Goal: Information Seeking & Learning: Learn about a topic

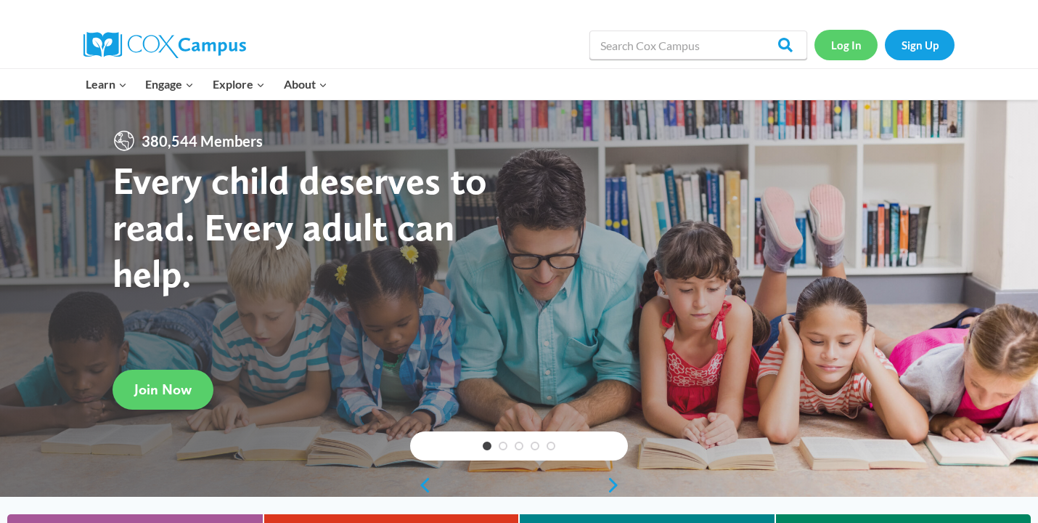
click at [851, 43] on link "Log In" at bounding box center [846, 45] width 63 height 30
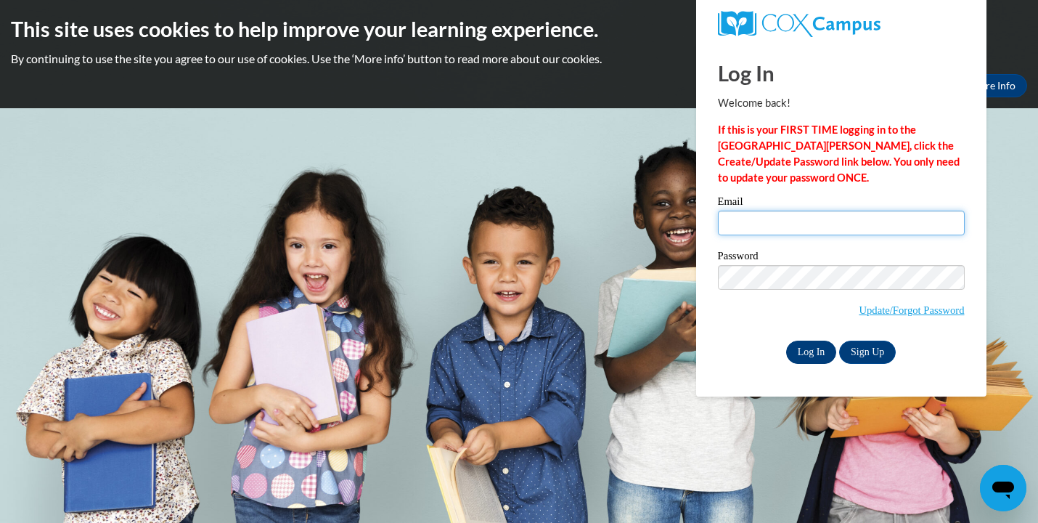
type input "kathied321@hotmail.com"
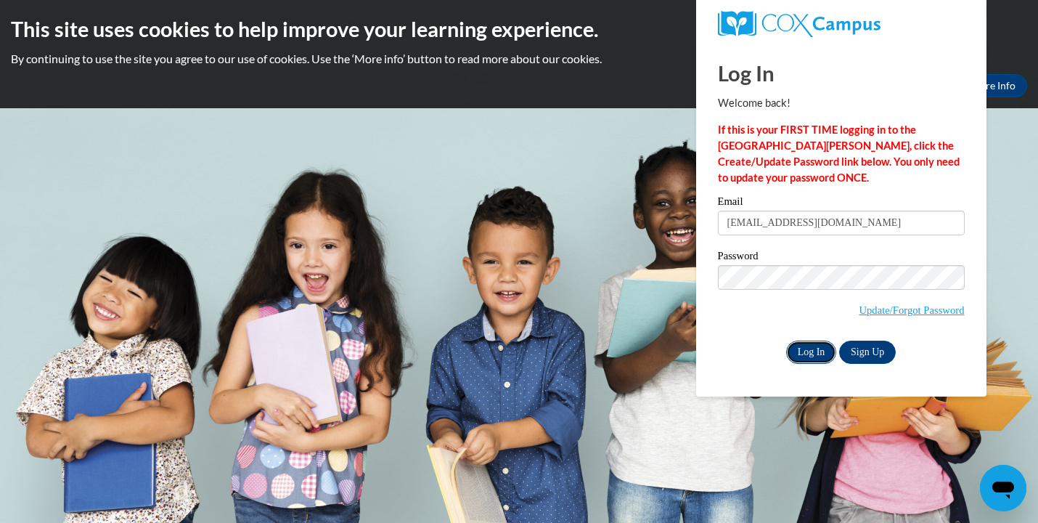
click at [817, 348] on input "Log In" at bounding box center [811, 351] width 51 height 23
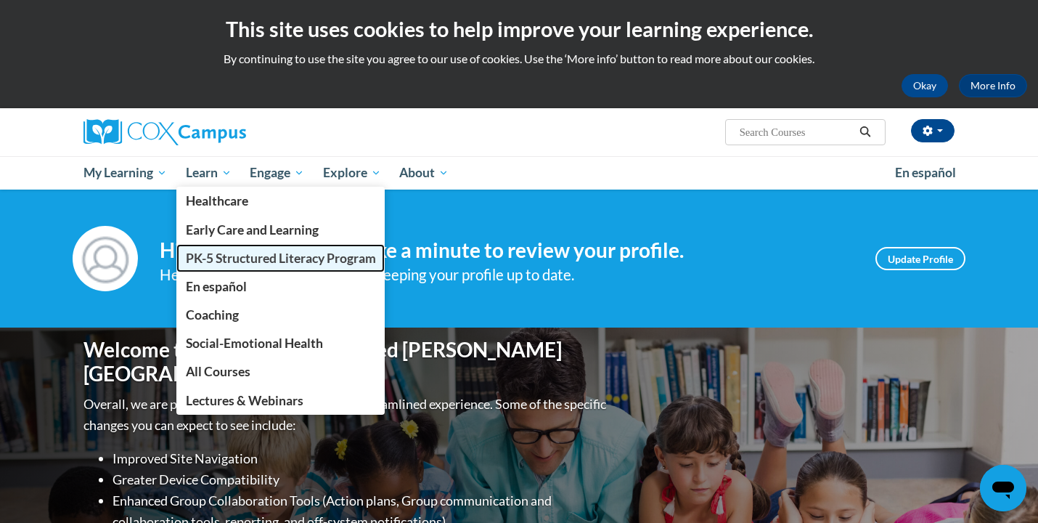
click at [225, 257] on span "PK-5 Structured Literacy Program" at bounding box center [281, 257] width 190 height 15
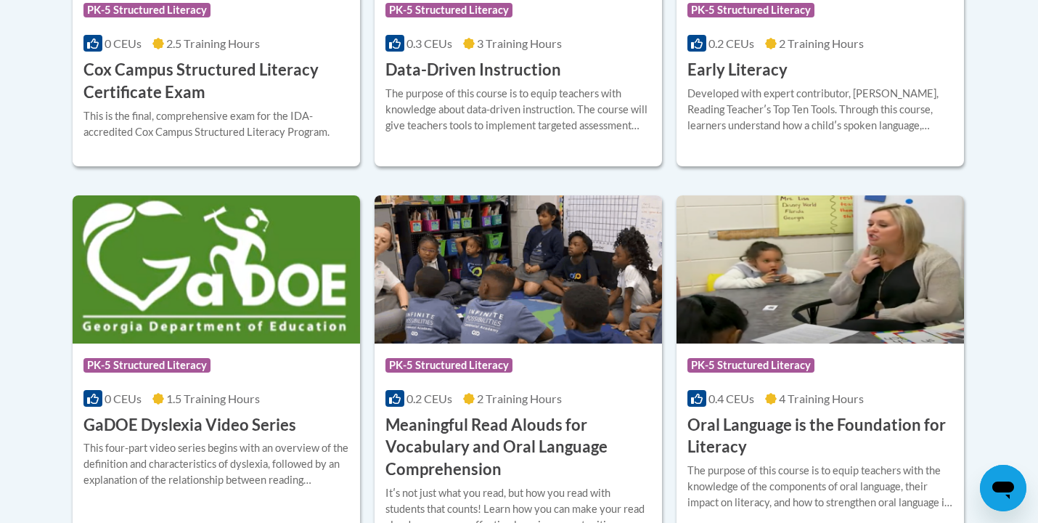
scroll to position [823, 0]
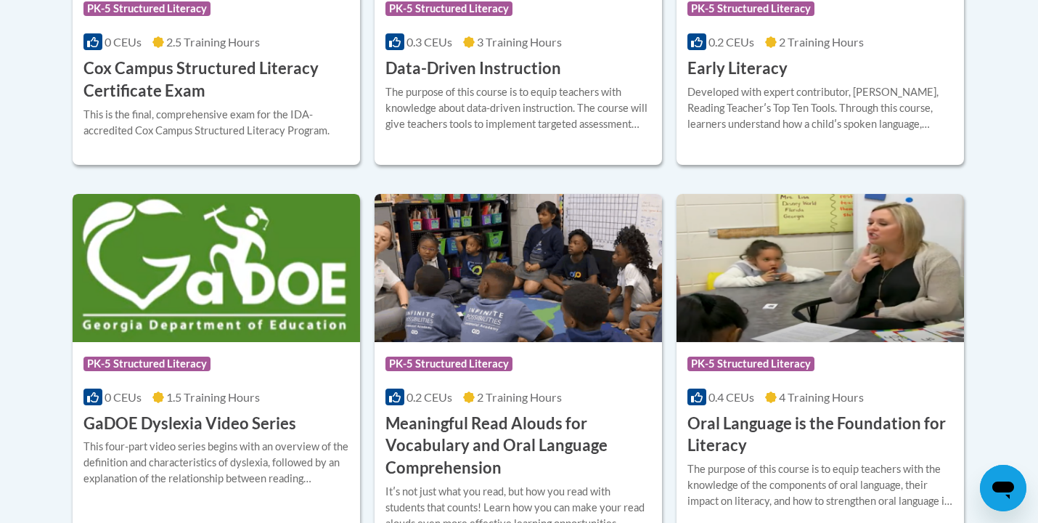
click at [282, 389] on div "0 CEUs 1.5 Training Hours" at bounding box center [216, 397] width 266 height 16
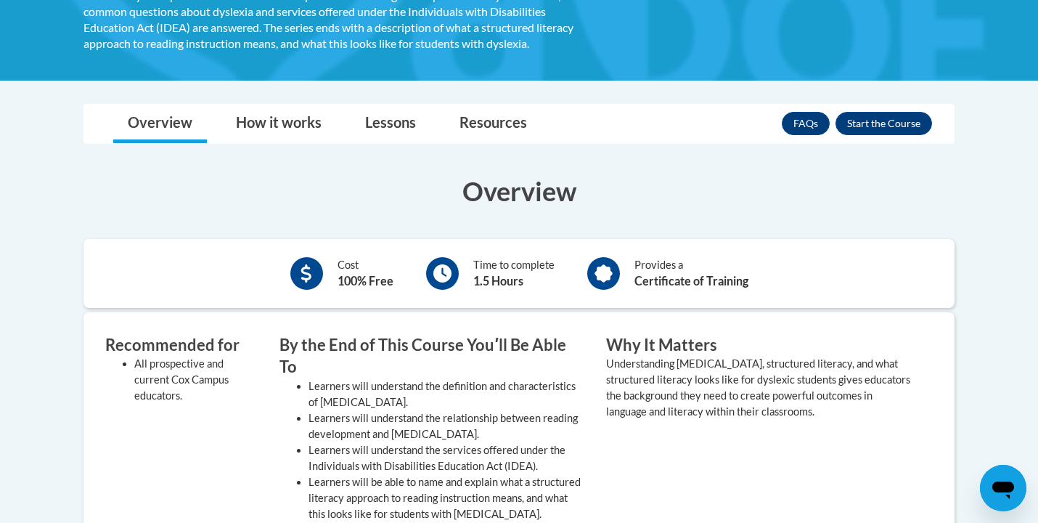
scroll to position [314, 0]
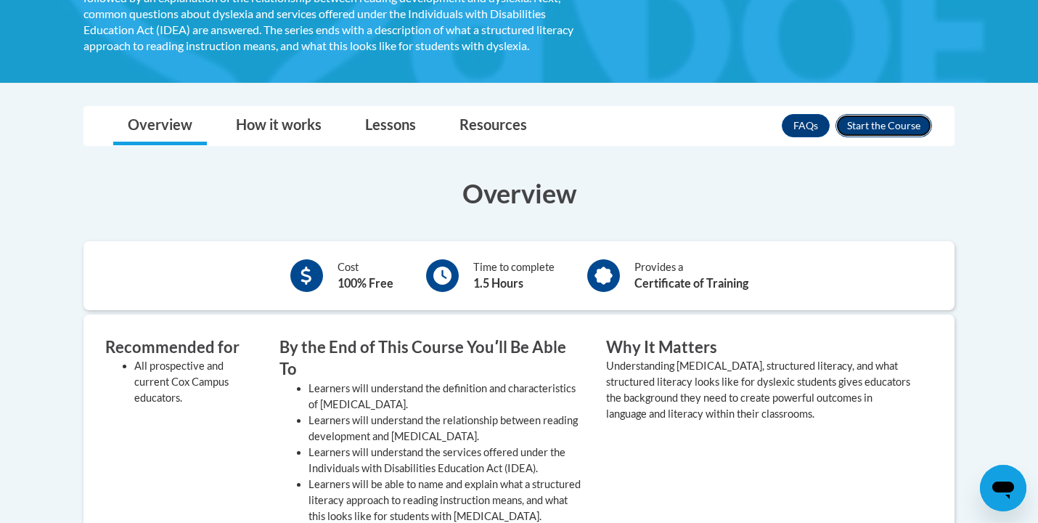
click at [873, 129] on button "Enroll" at bounding box center [884, 125] width 97 height 23
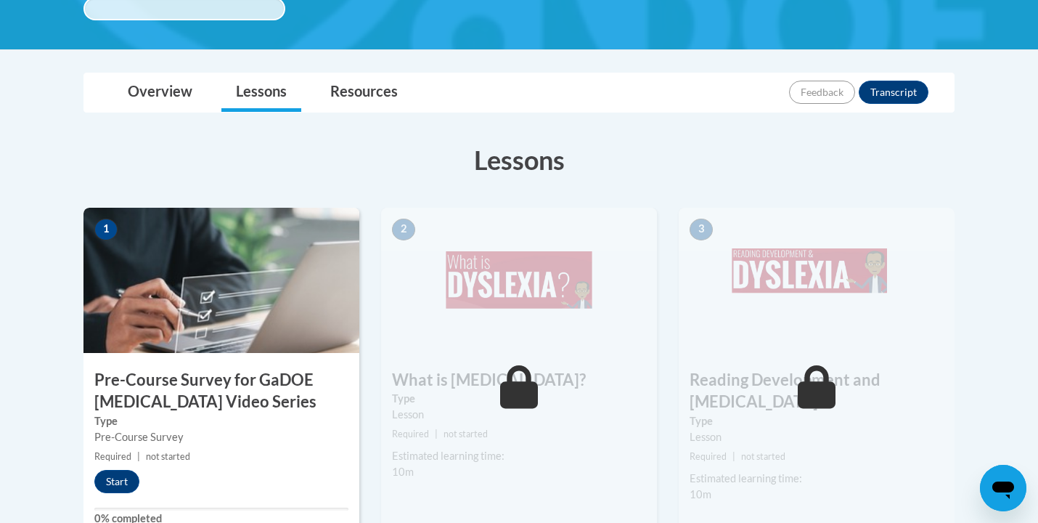
scroll to position [309, 0]
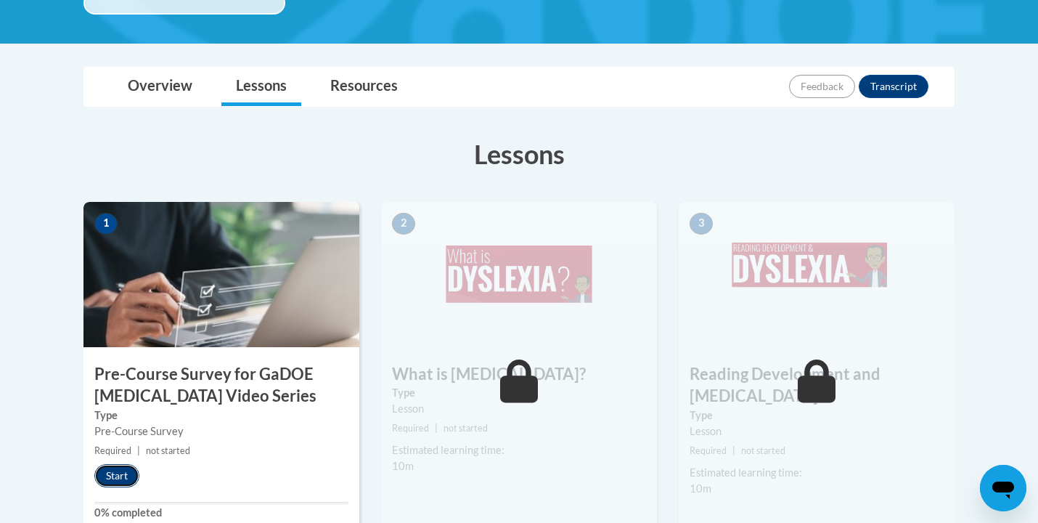
click at [117, 470] on button "Start" at bounding box center [116, 475] width 45 height 23
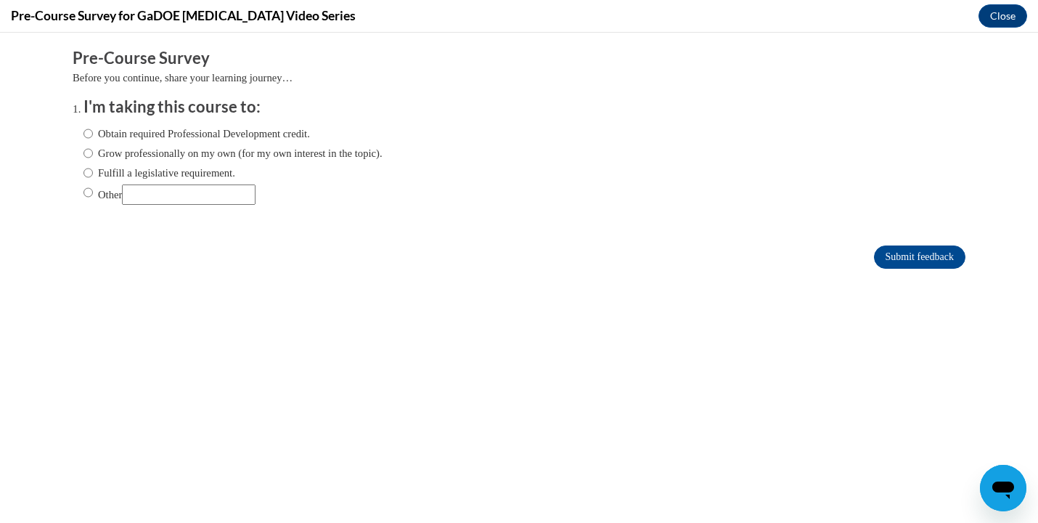
scroll to position [0, 0]
click at [88, 152] on input "Grow professionally on my own (for my own interest in the topic)." at bounding box center [87, 153] width 9 height 16
radio input "true"
click at [908, 252] on input "Submit feedback" at bounding box center [919, 256] width 91 height 23
click at [902, 255] on input "Submit feedback" at bounding box center [919, 256] width 91 height 23
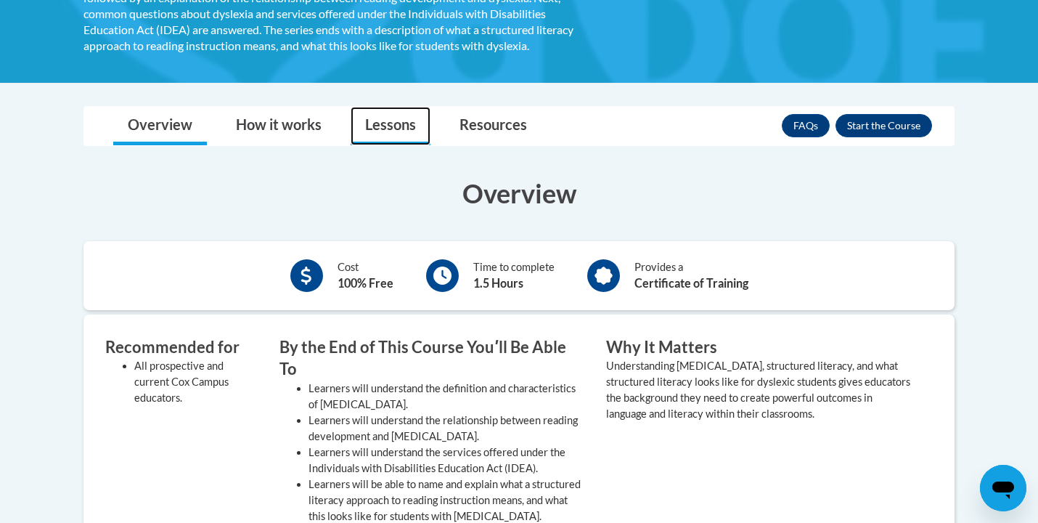
drag, startPoint x: 388, startPoint y: 121, endPoint x: 389, endPoint y: 142, distance: 20.4
click at [897, 123] on button "Enroll" at bounding box center [884, 125] width 97 height 23
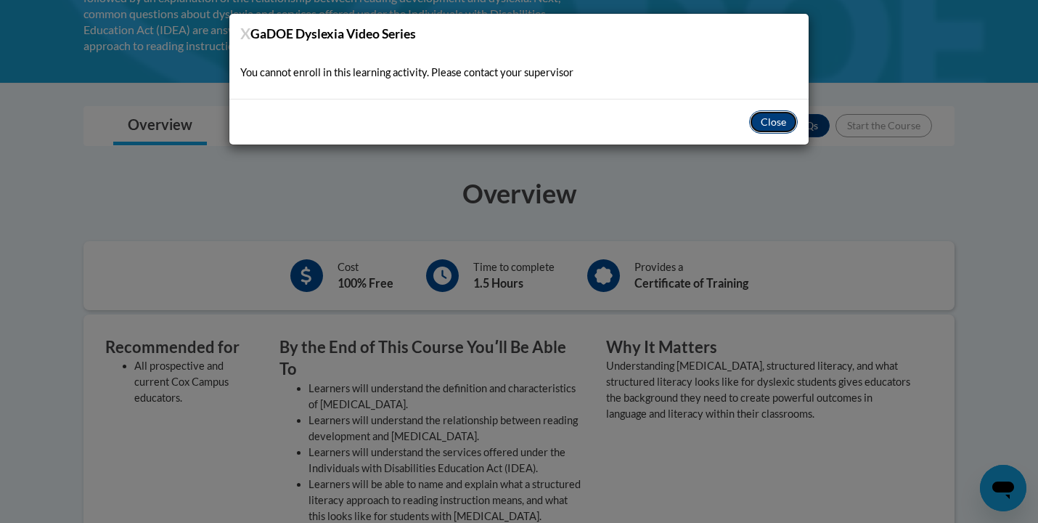
click at [779, 120] on button "Close" at bounding box center [773, 121] width 49 height 23
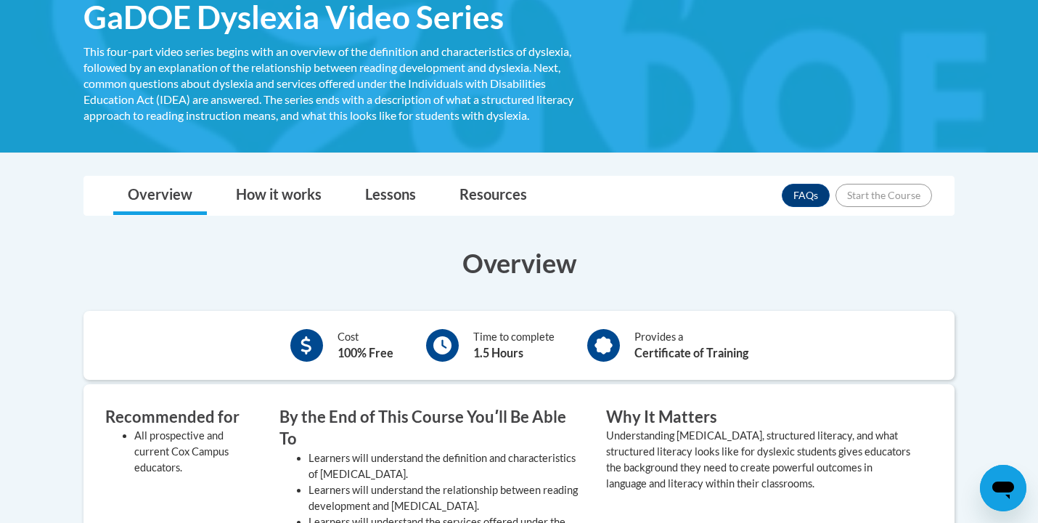
scroll to position [242, 0]
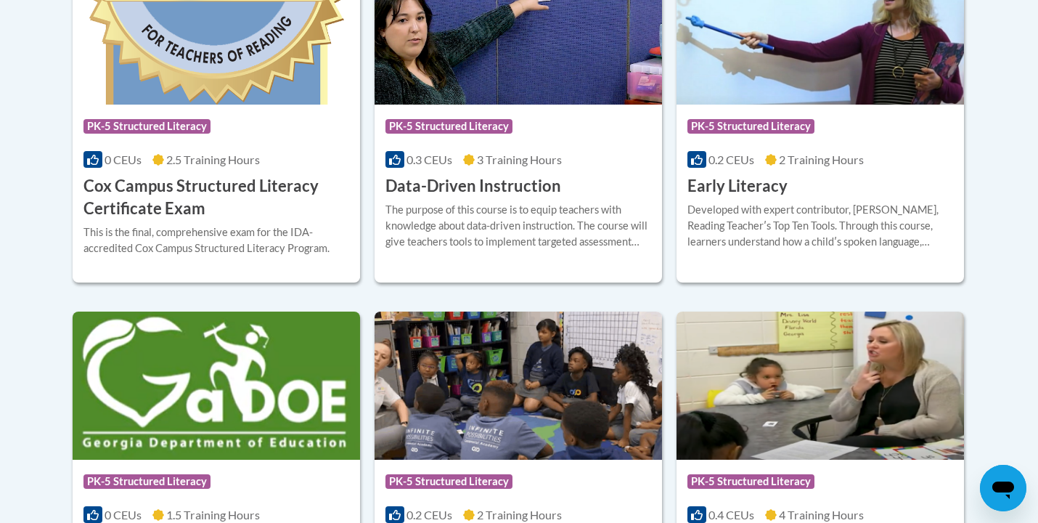
scroll to position [691, 0]
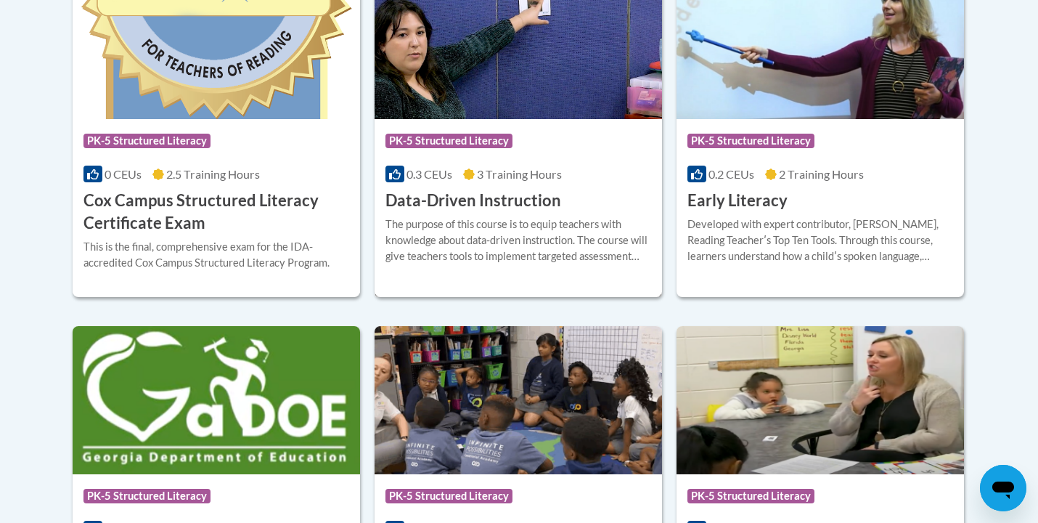
click at [485, 194] on h3 "Data-Driven Instruction" at bounding box center [474, 200] width 176 height 23
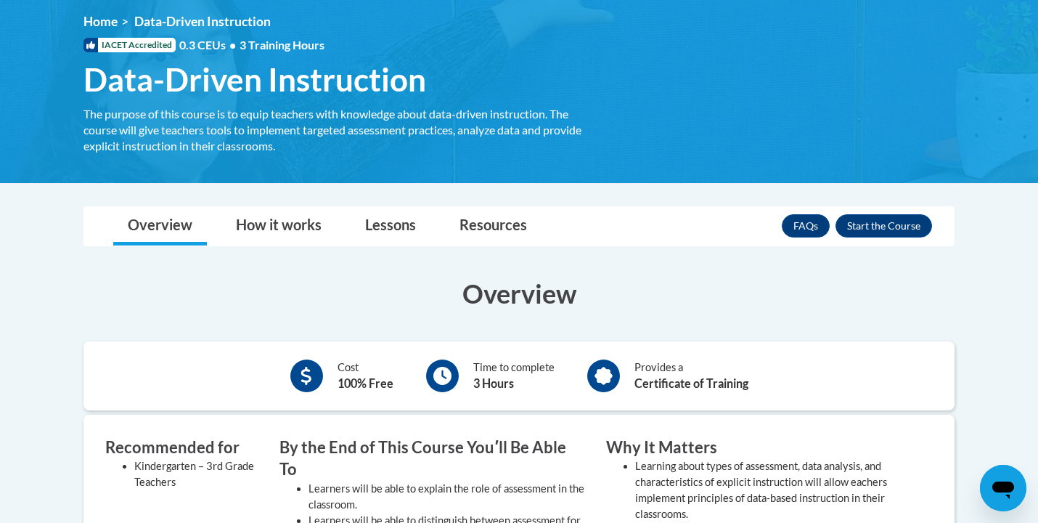
scroll to position [199, 0]
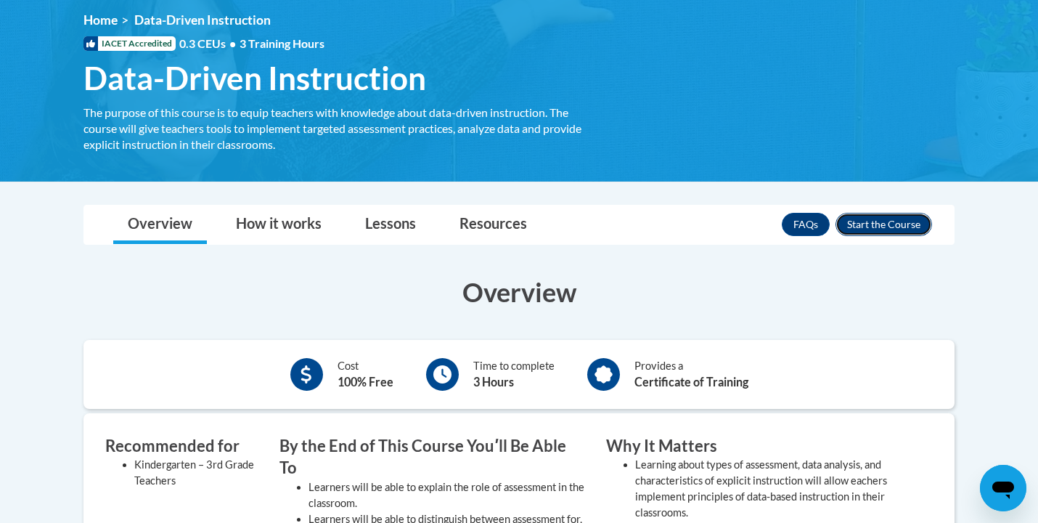
click at [868, 224] on button "Enroll" at bounding box center [884, 224] width 97 height 23
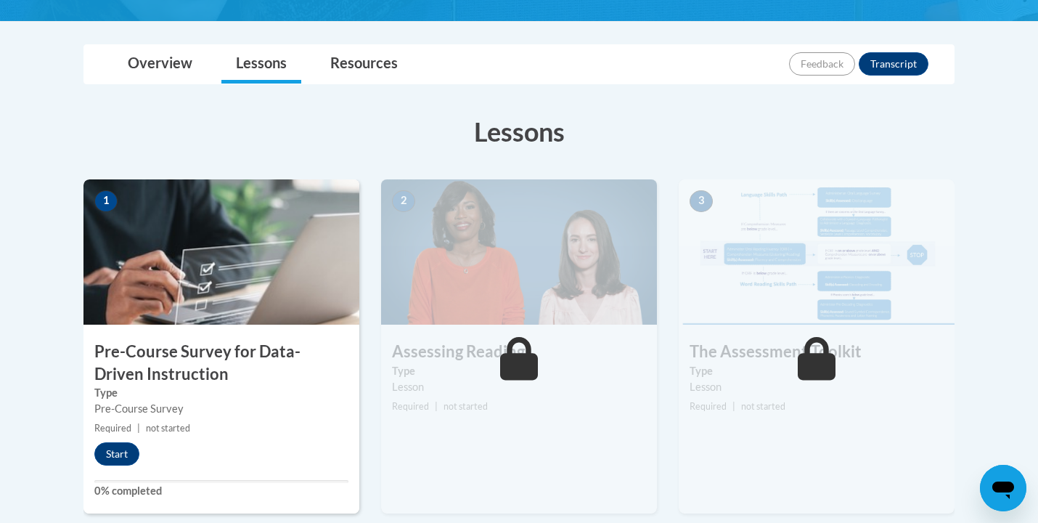
scroll to position [311, 0]
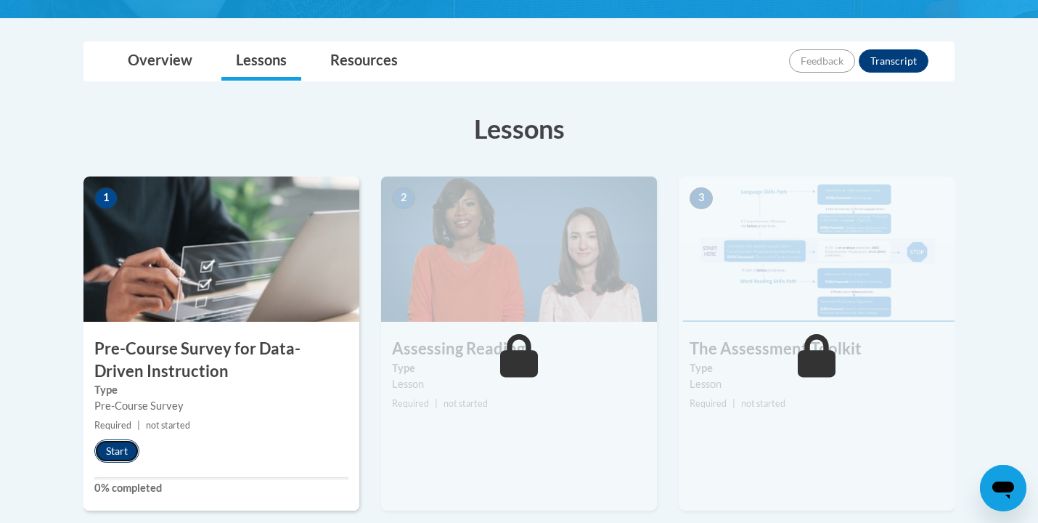
click at [114, 448] on button "Start" at bounding box center [116, 450] width 45 height 23
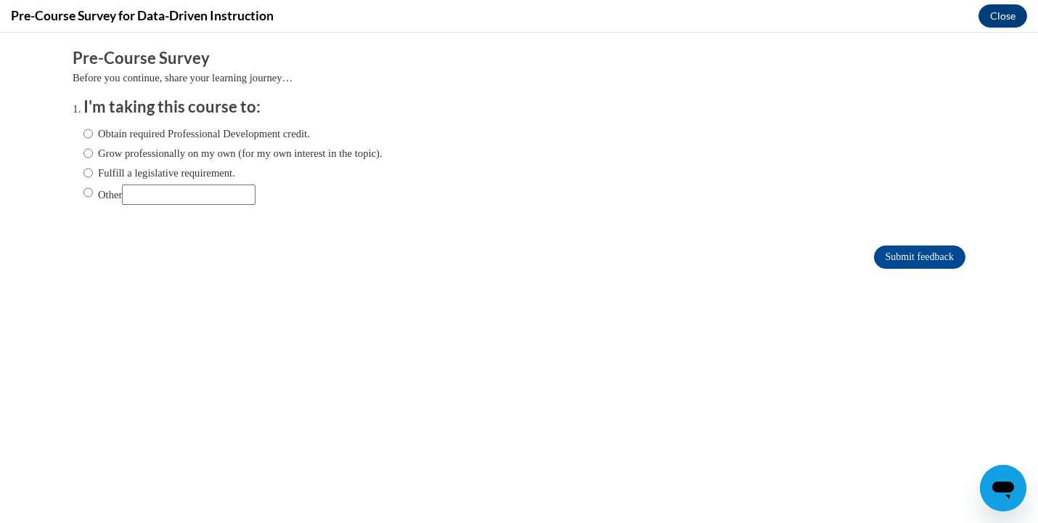
scroll to position [0, 0]
click at [87, 151] on input "Grow professionally on my own (for my own interest in the topic)." at bounding box center [87, 153] width 9 height 16
radio input "true"
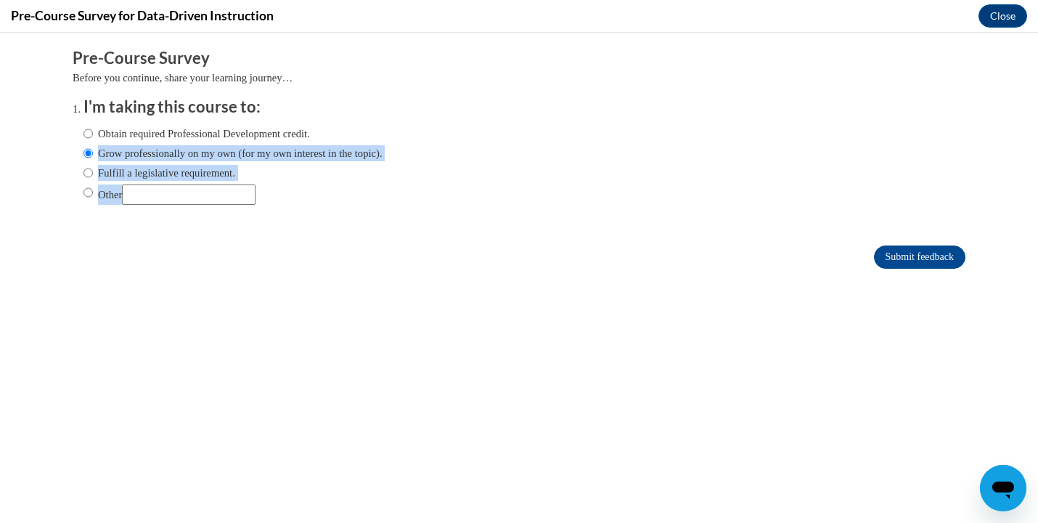
drag, startPoint x: 415, startPoint y: 155, endPoint x: 99, endPoint y: 152, distance: 315.8
click at [99, 152] on div "Obtain required Professional Development credit. Grow professionally on my own …" at bounding box center [518, 167] width 871 height 98
copy div "Grow professionally on my own (for my own interest in the topic). Fulfill a leg…"
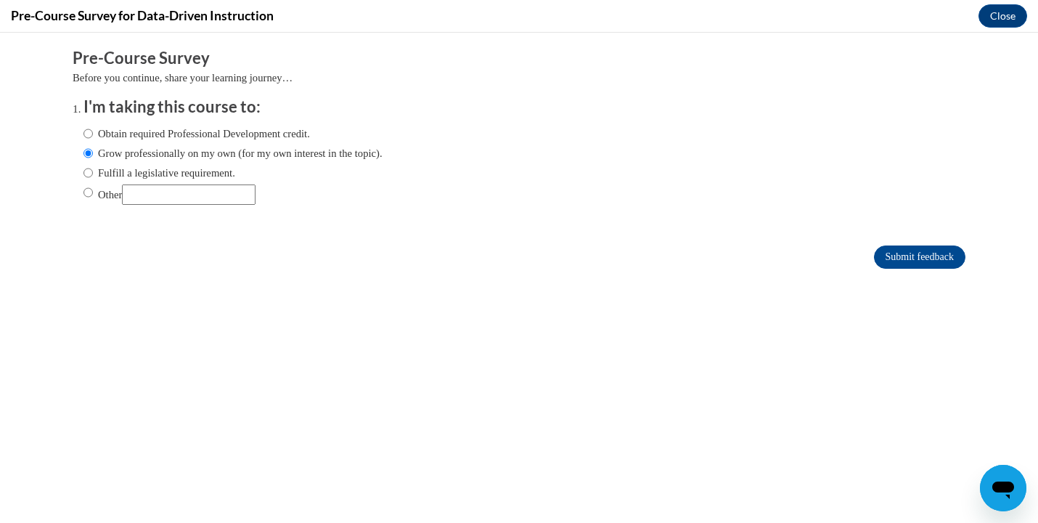
click at [567, 253] on div "Submit feedback" at bounding box center [519, 256] width 893 height 23
click at [905, 253] on input "Submit feedback" at bounding box center [919, 256] width 91 height 23
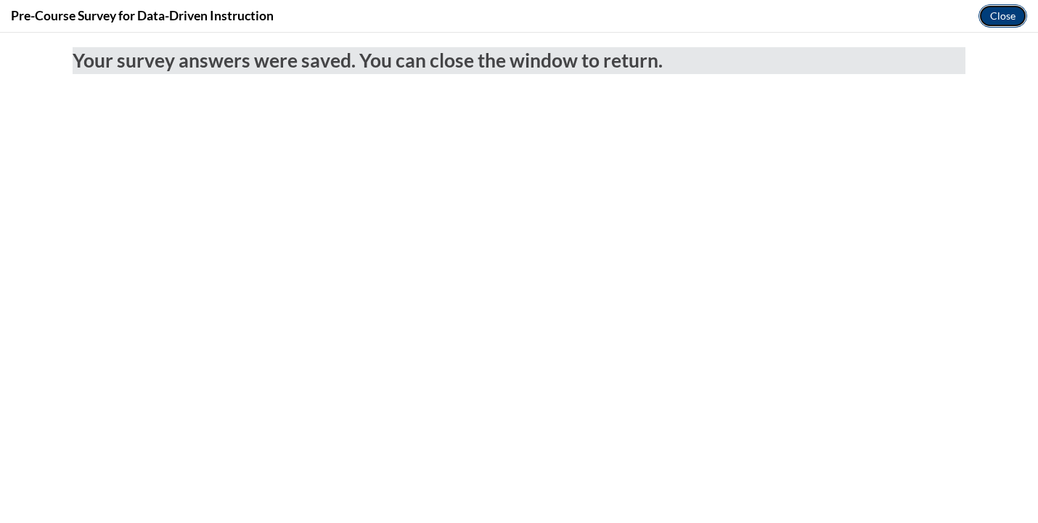
click at [1008, 10] on button "Close" at bounding box center [1003, 15] width 49 height 23
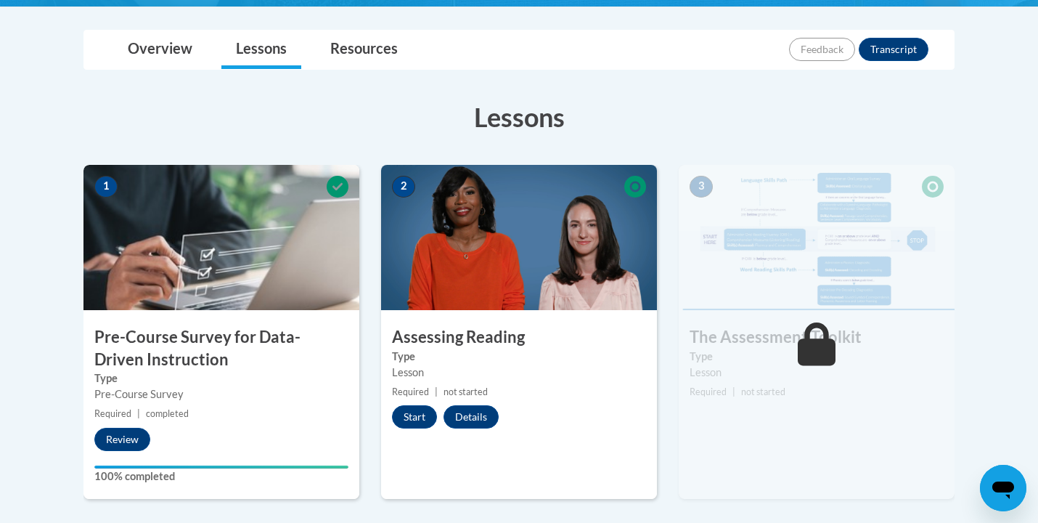
scroll to position [305, 0]
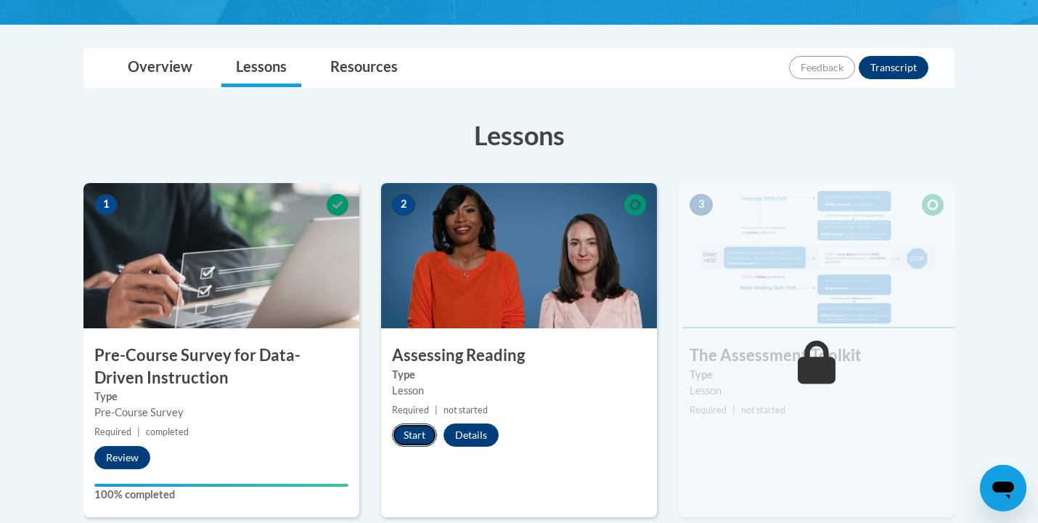
click at [415, 432] on button "Start" at bounding box center [414, 434] width 45 height 23
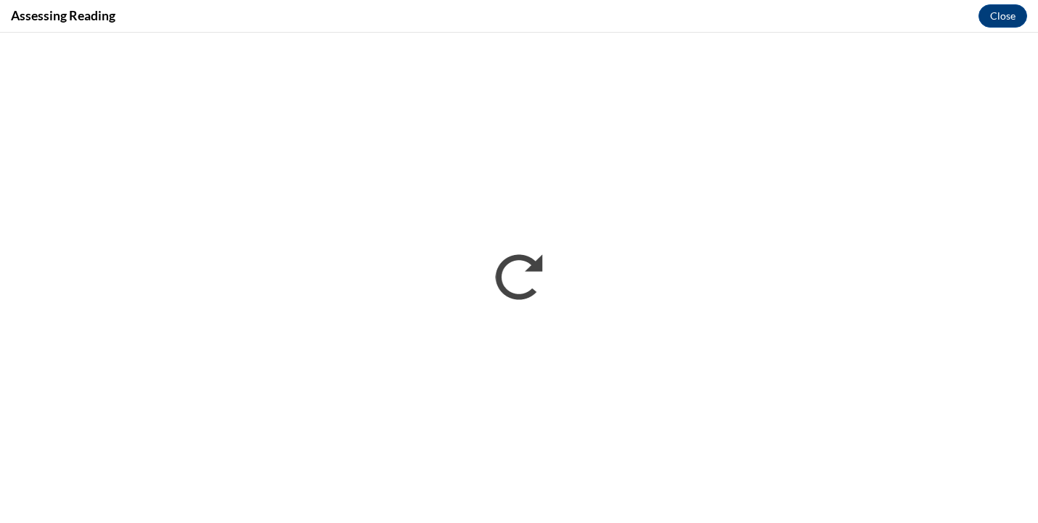
scroll to position [0, 0]
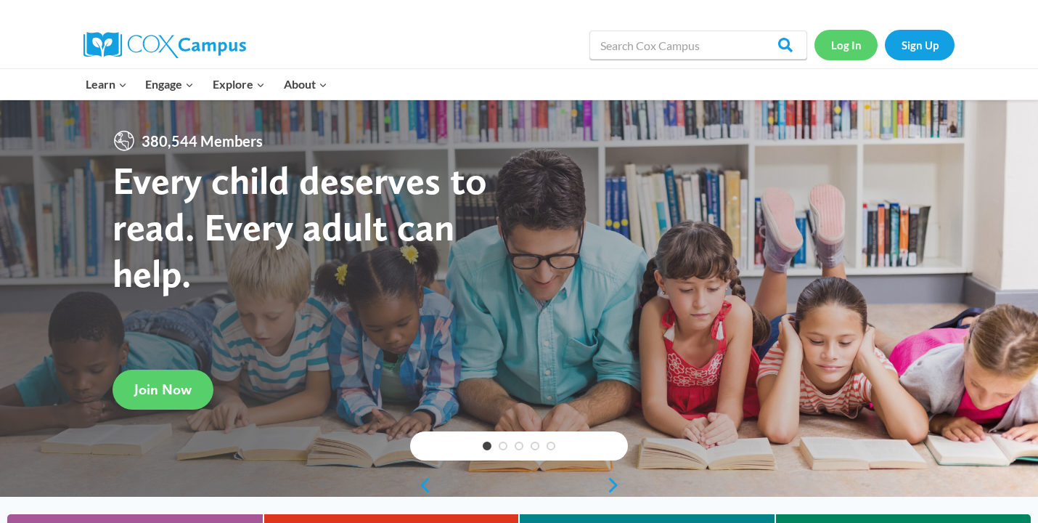
click at [841, 44] on link "Log In" at bounding box center [846, 45] width 63 height 30
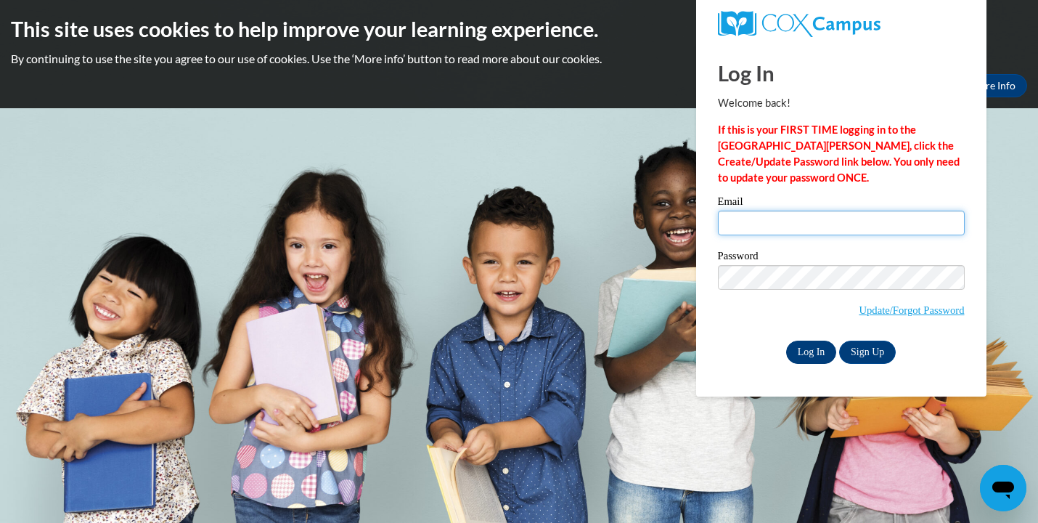
type input "[EMAIL_ADDRESS][DOMAIN_NAME]"
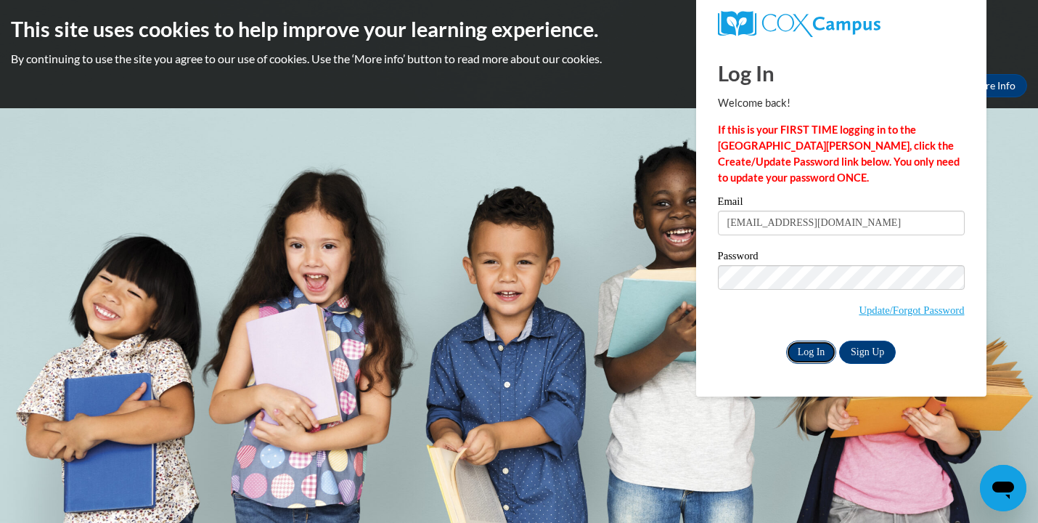
click at [809, 349] on input "Log In" at bounding box center [811, 351] width 51 height 23
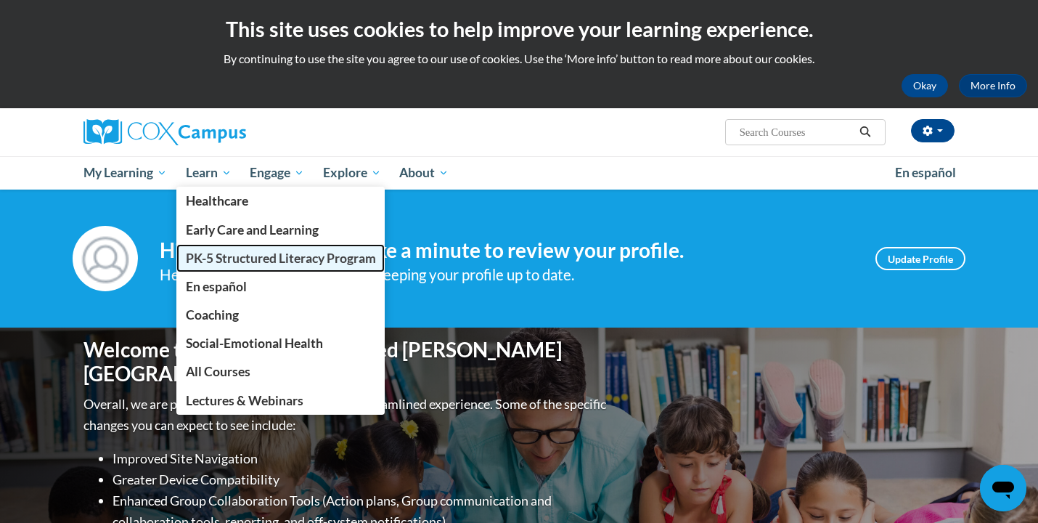
click at [219, 257] on span "PK-5 Structured Literacy Program" at bounding box center [281, 257] width 190 height 15
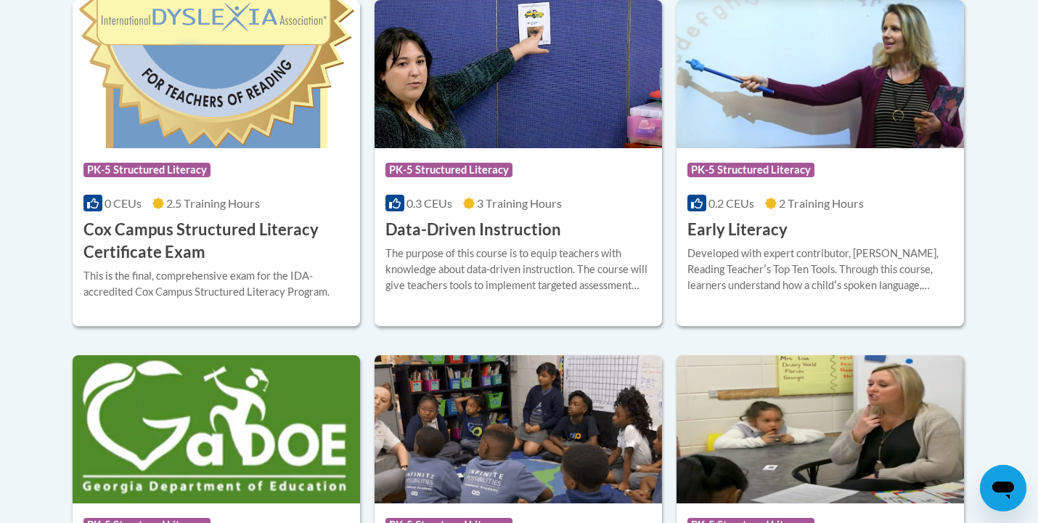
scroll to position [658, 0]
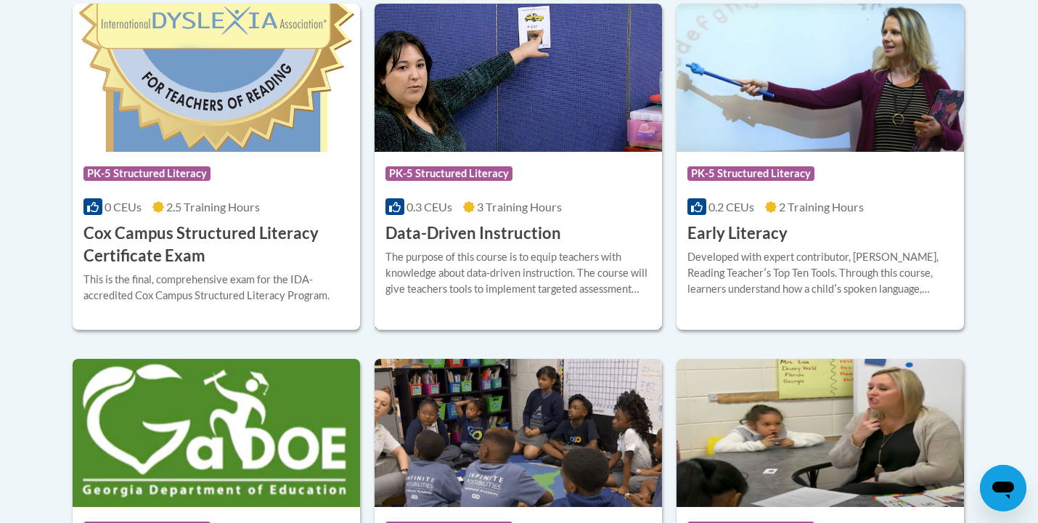
click at [482, 232] on h3 "Data-Driven Instruction" at bounding box center [474, 233] width 176 height 23
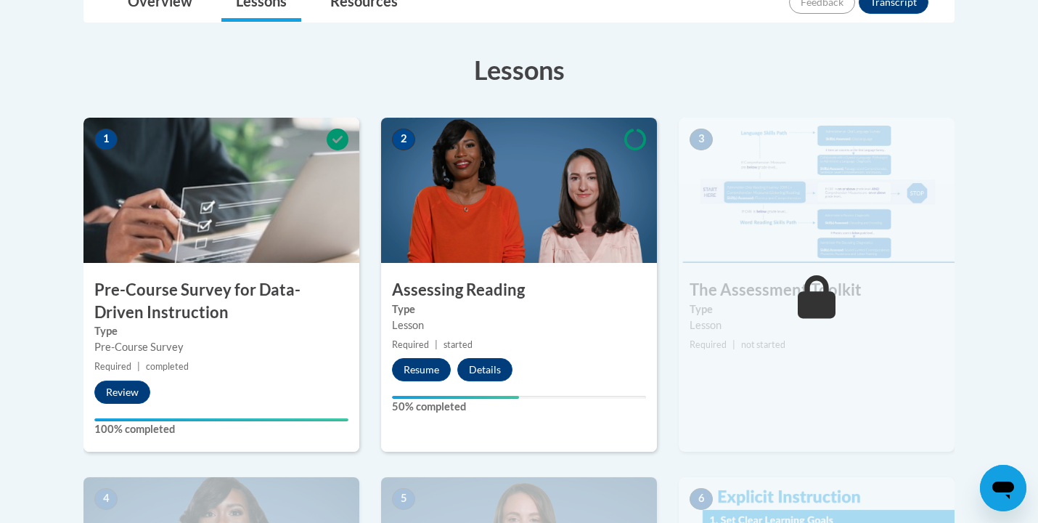
scroll to position [375, 0]
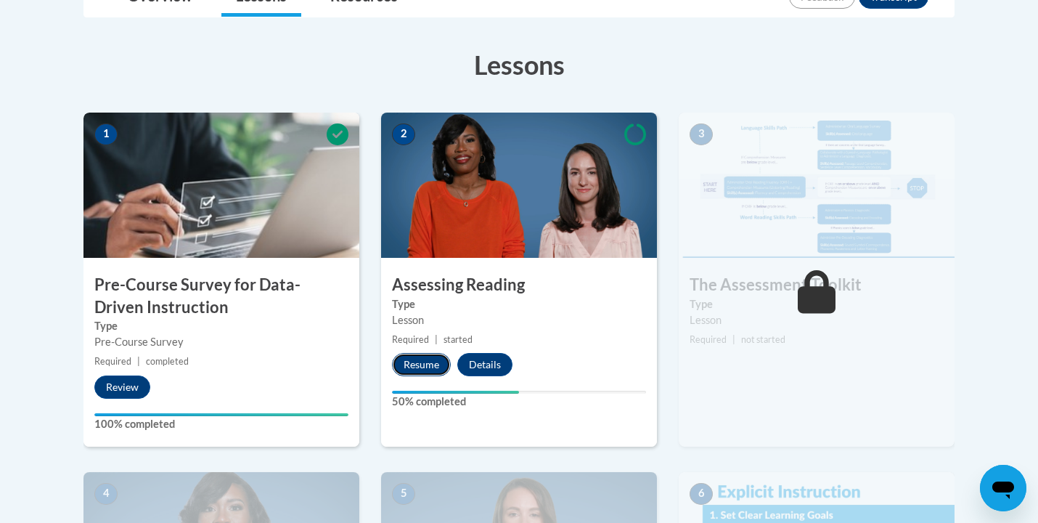
click at [429, 362] on button "Resume" at bounding box center [421, 364] width 59 height 23
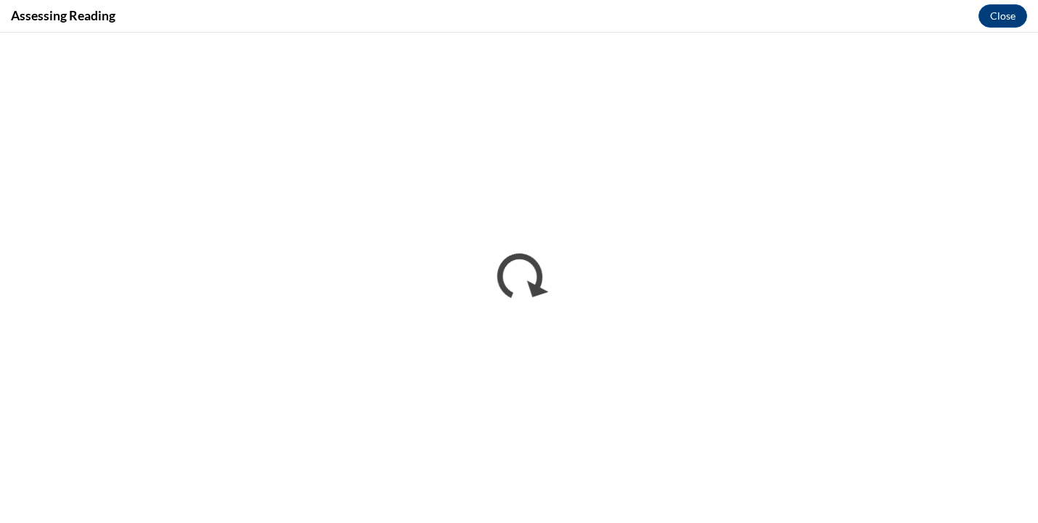
scroll to position [0, 0]
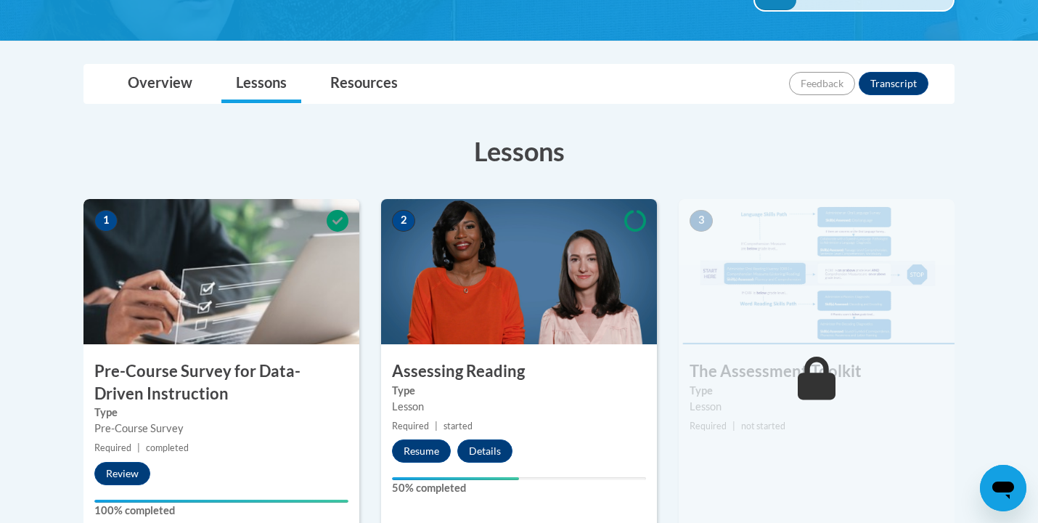
scroll to position [298, 0]
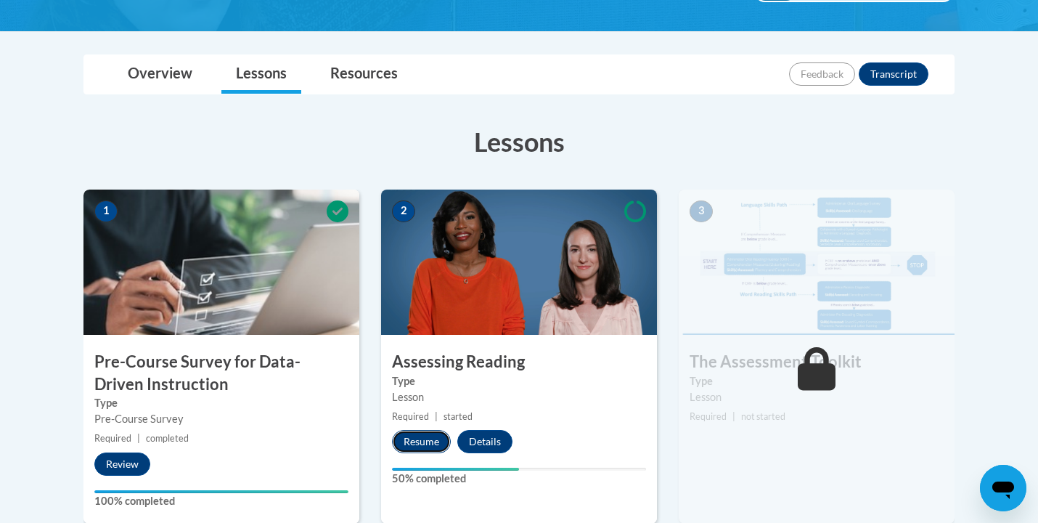
click at [431, 439] on button "Resume" at bounding box center [421, 441] width 59 height 23
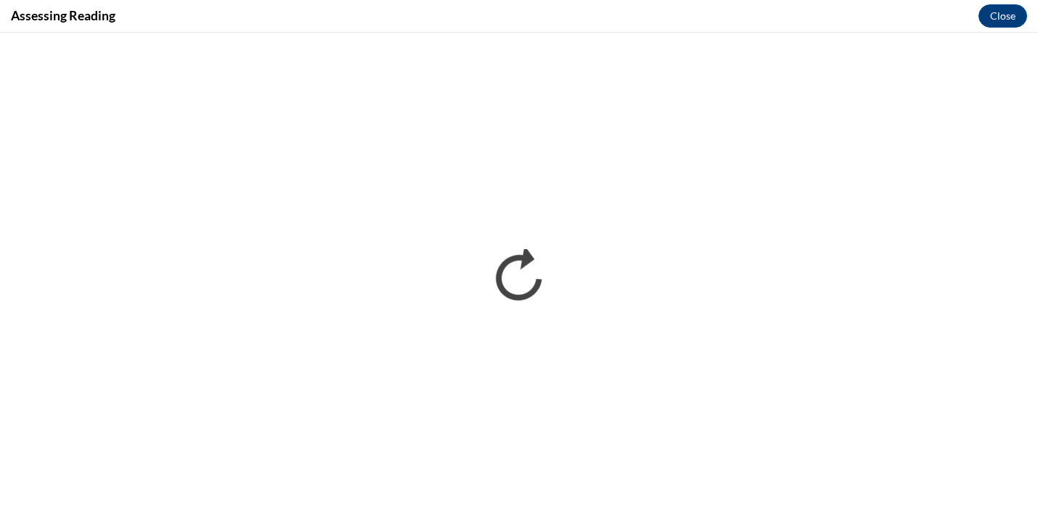
scroll to position [0, 0]
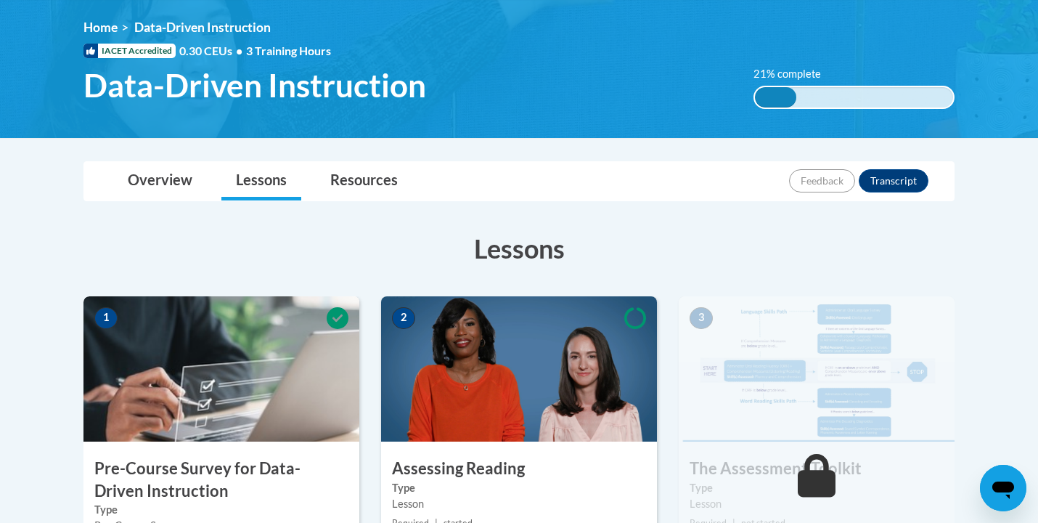
scroll to position [199, 0]
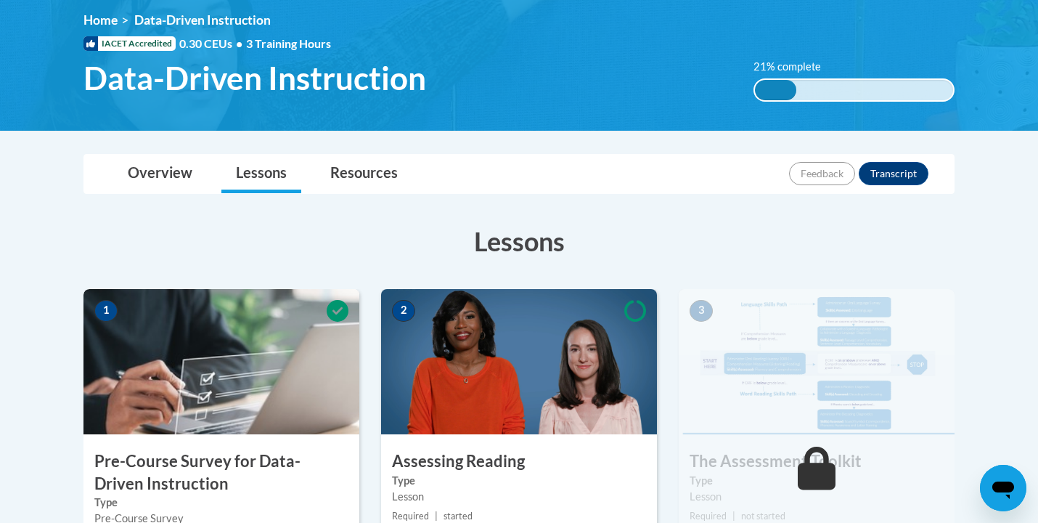
click at [539, 354] on img at bounding box center [519, 361] width 276 height 145
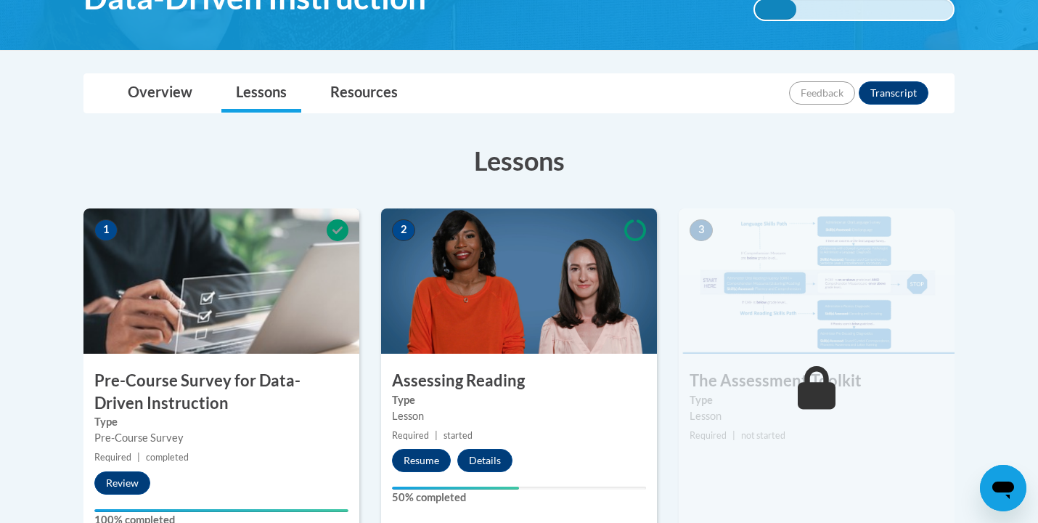
scroll to position [282, 0]
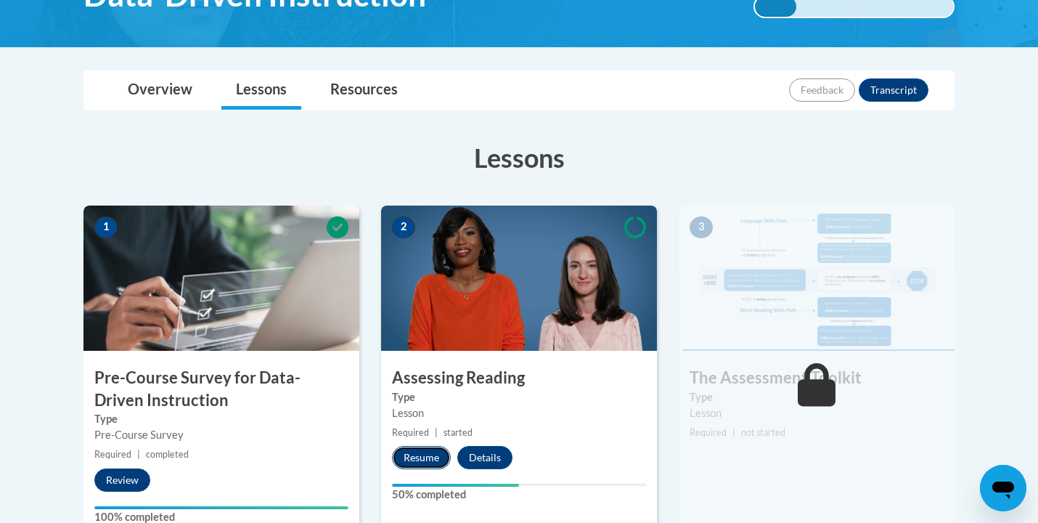
click at [418, 454] on button "Resume" at bounding box center [421, 457] width 59 height 23
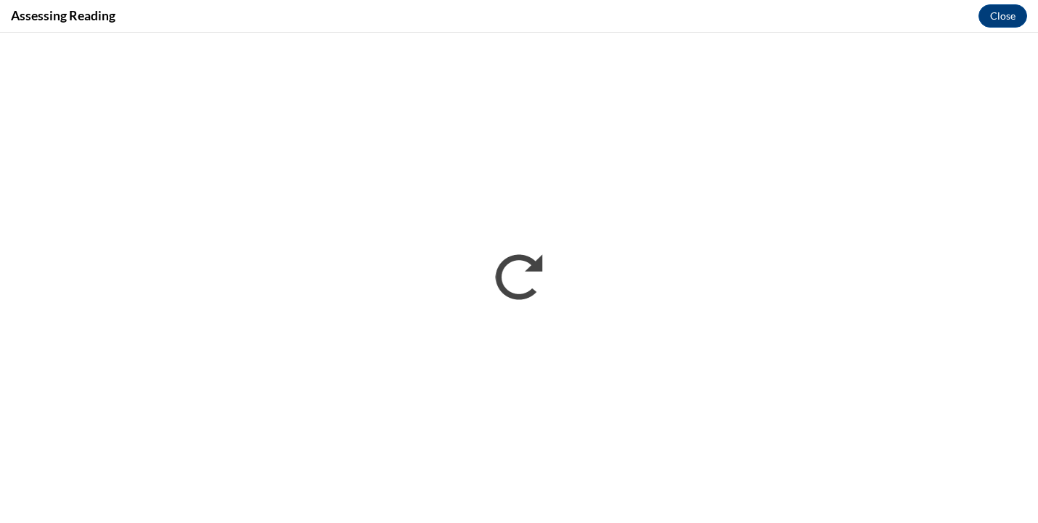
scroll to position [298, 0]
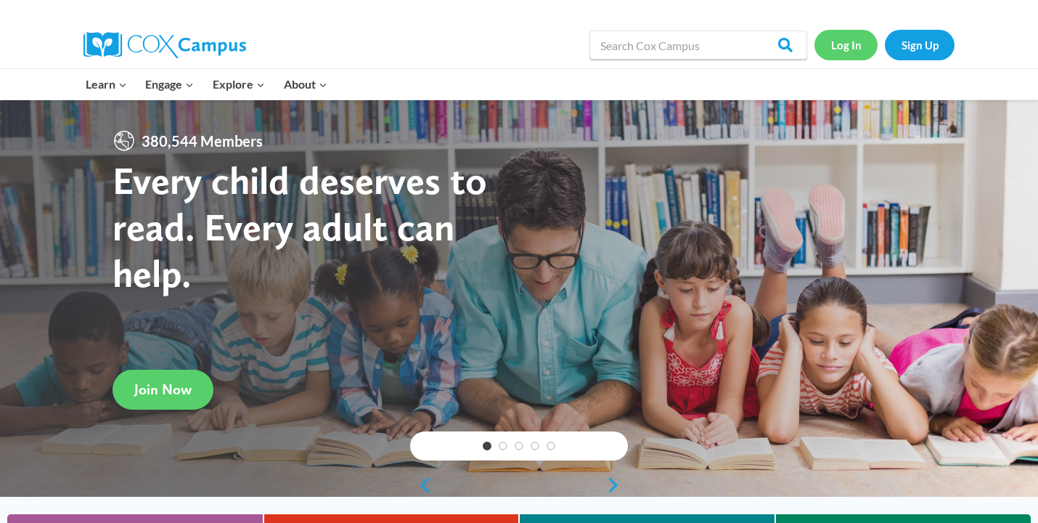
click at [844, 44] on link "Log In" at bounding box center [846, 45] width 63 height 30
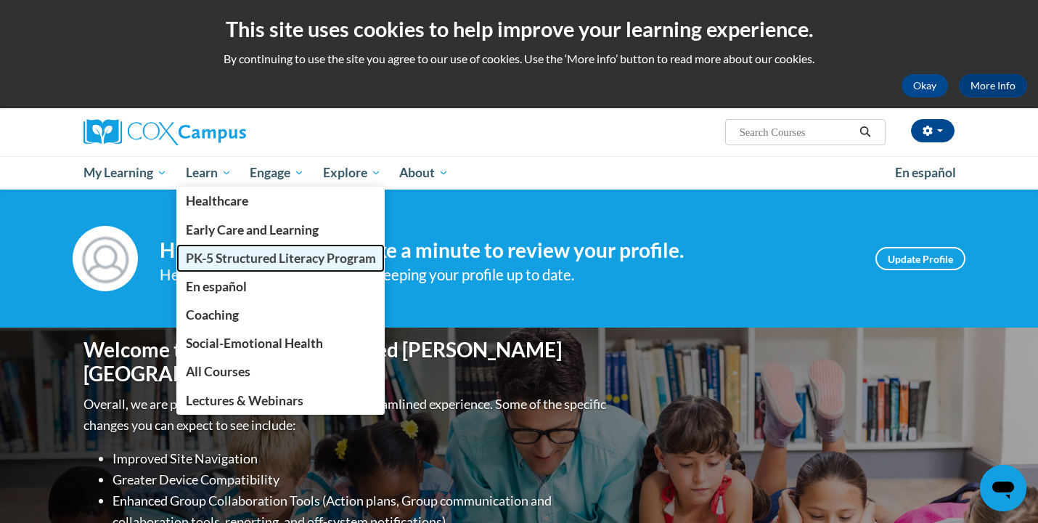
click at [224, 264] on span "PK-5 Structured Literacy Program" at bounding box center [281, 257] width 190 height 15
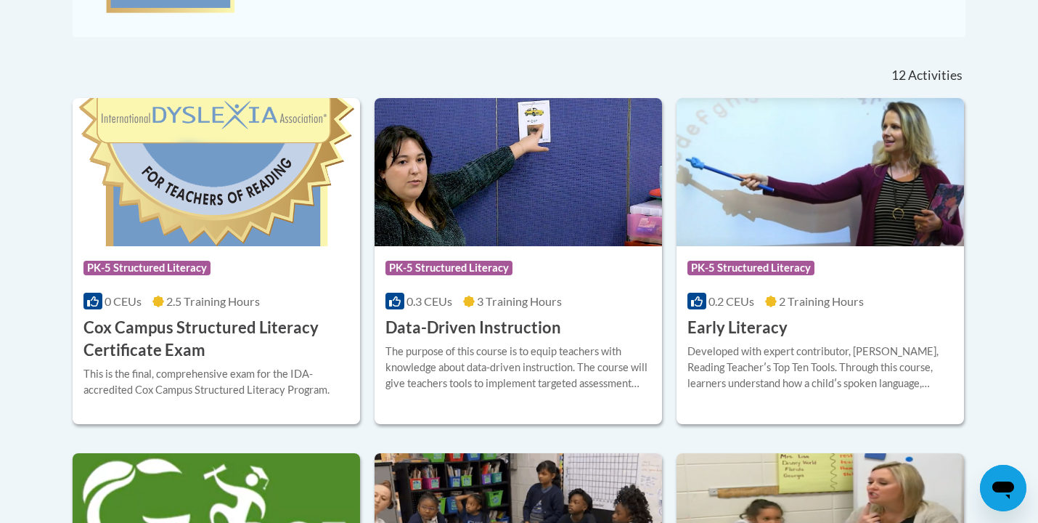
scroll to position [563, 0]
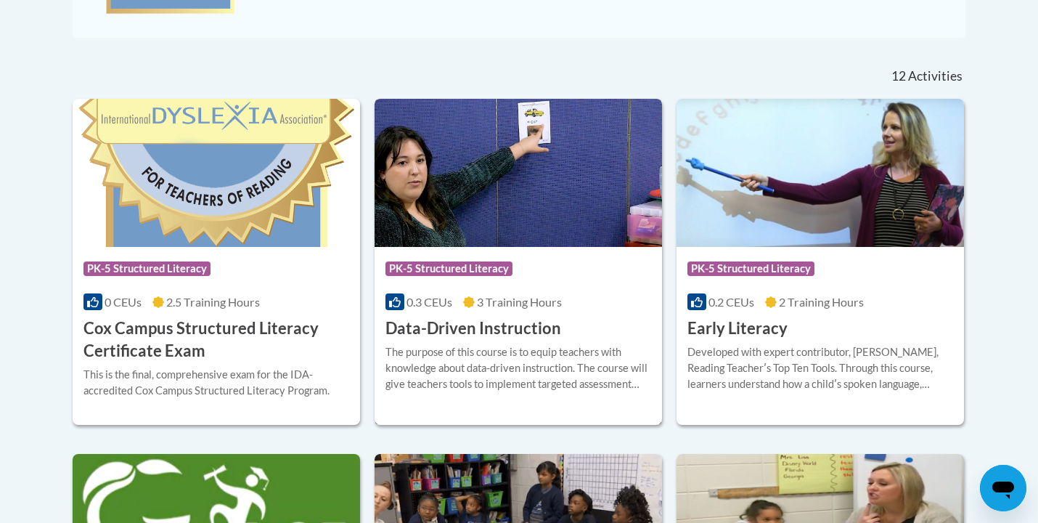
click at [476, 268] on span "PK-5 Structured Literacy" at bounding box center [449, 268] width 127 height 15
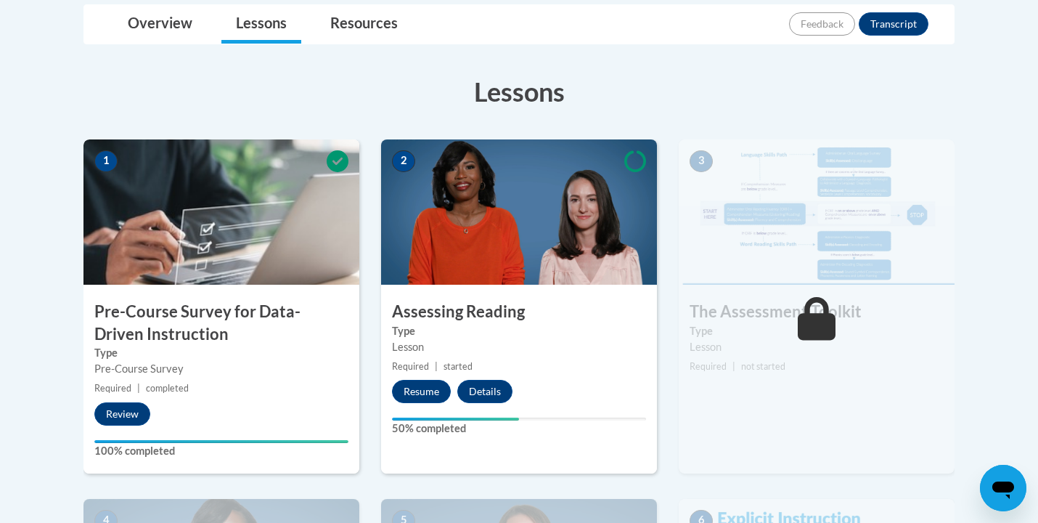
scroll to position [350, 0]
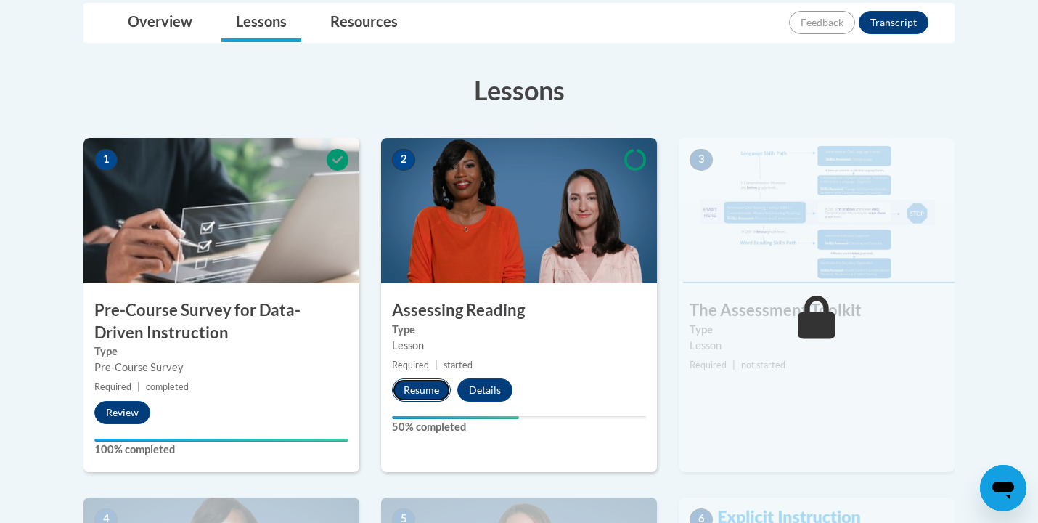
click at [422, 391] on button "Resume" at bounding box center [421, 389] width 59 height 23
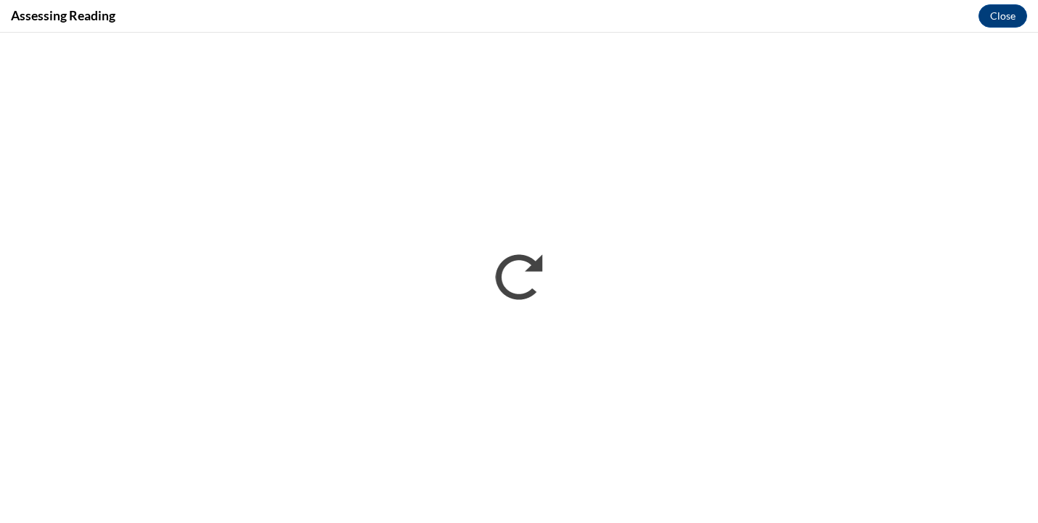
scroll to position [0, 0]
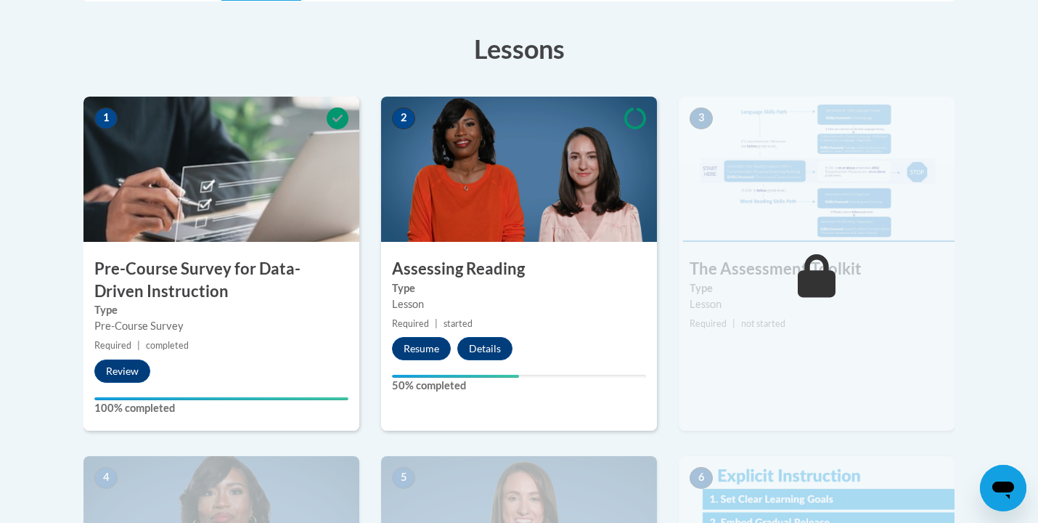
scroll to position [404, 0]
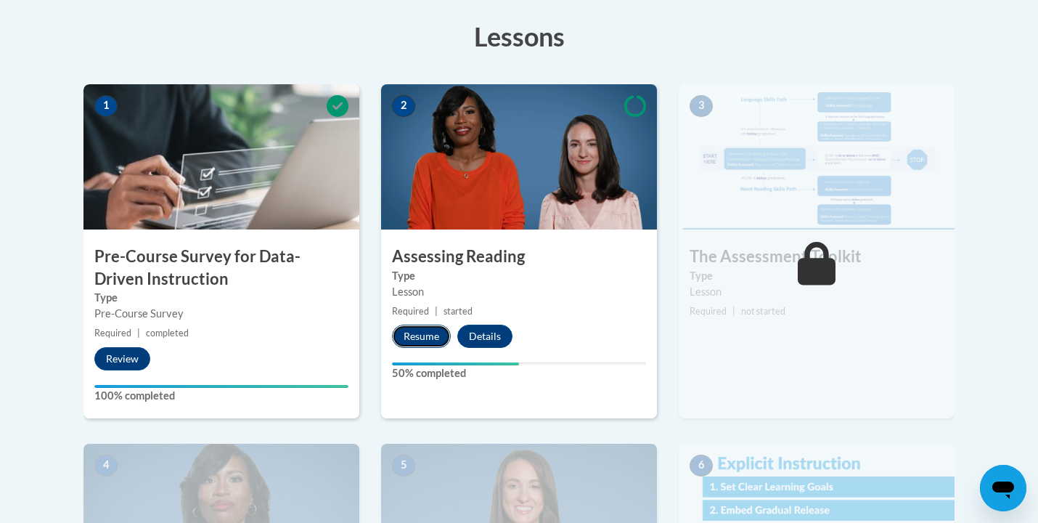
click at [423, 333] on button "Resume" at bounding box center [421, 336] width 59 height 23
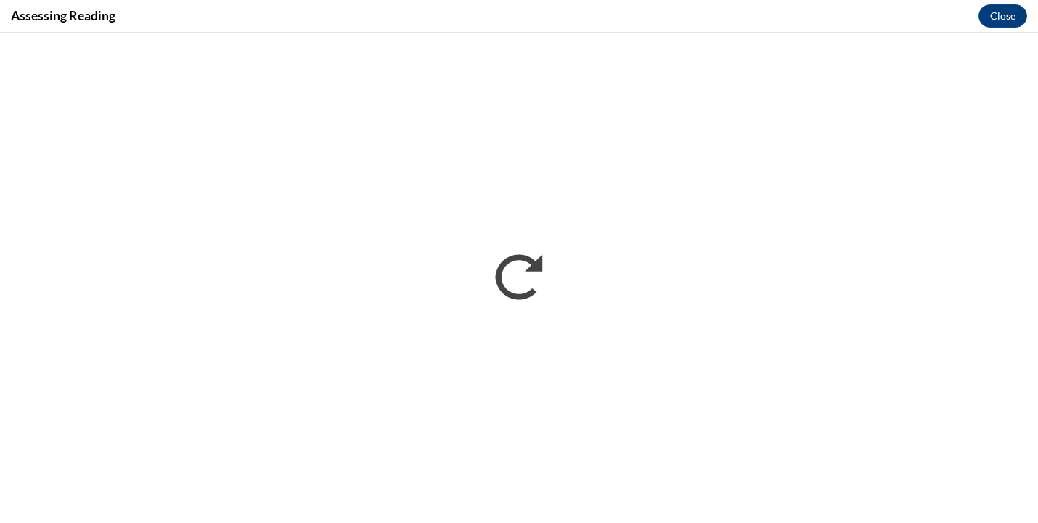
scroll to position [0, 0]
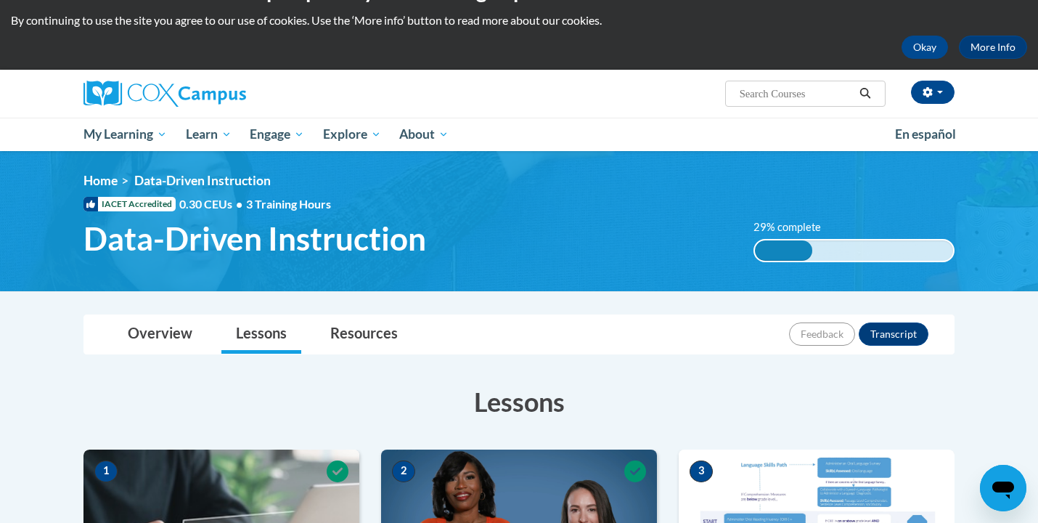
scroll to position [35, 0]
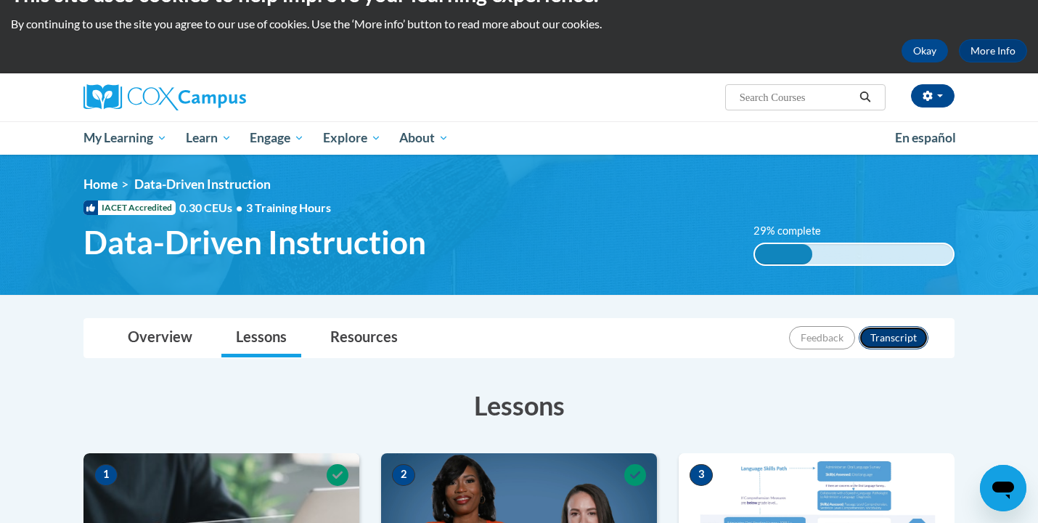
click at [893, 340] on button "Transcript" at bounding box center [894, 337] width 70 height 23
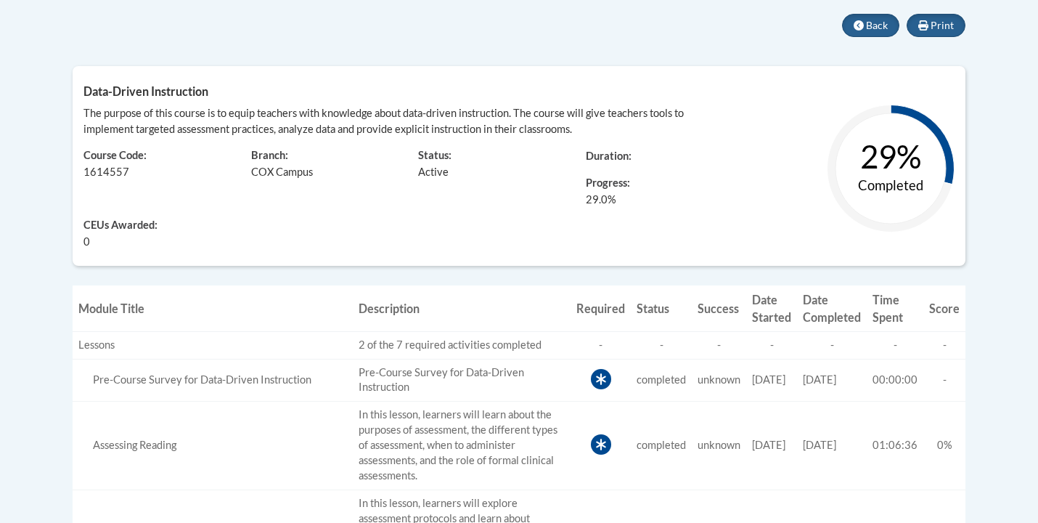
scroll to position [317, 0]
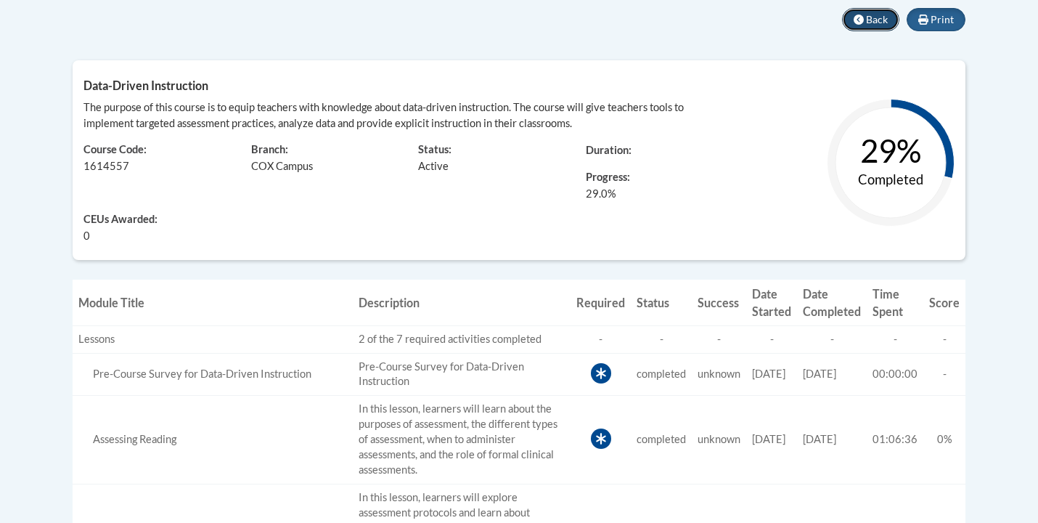
click at [873, 18] on span "Back" at bounding box center [877, 19] width 22 height 12
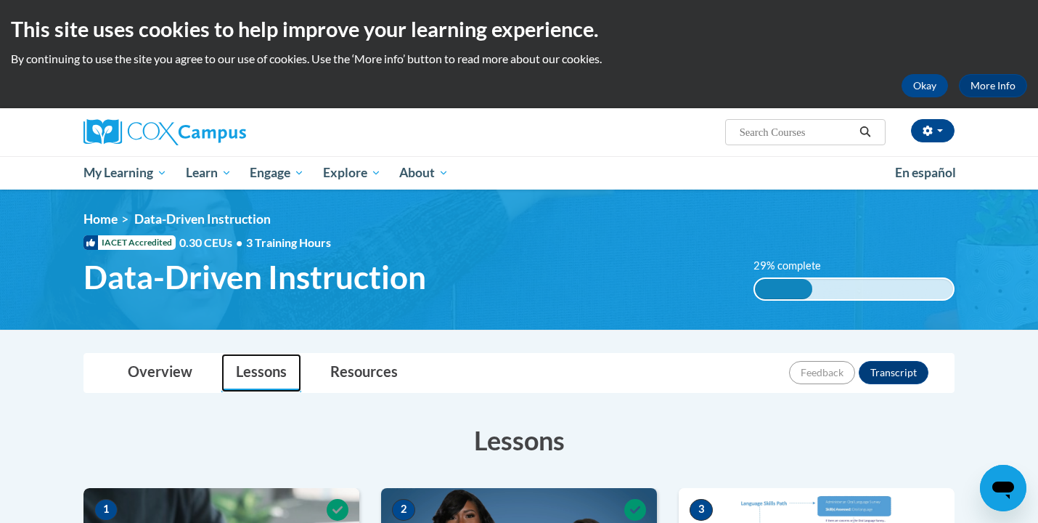
click at [269, 377] on link "Lessons" at bounding box center [261, 373] width 80 height 38
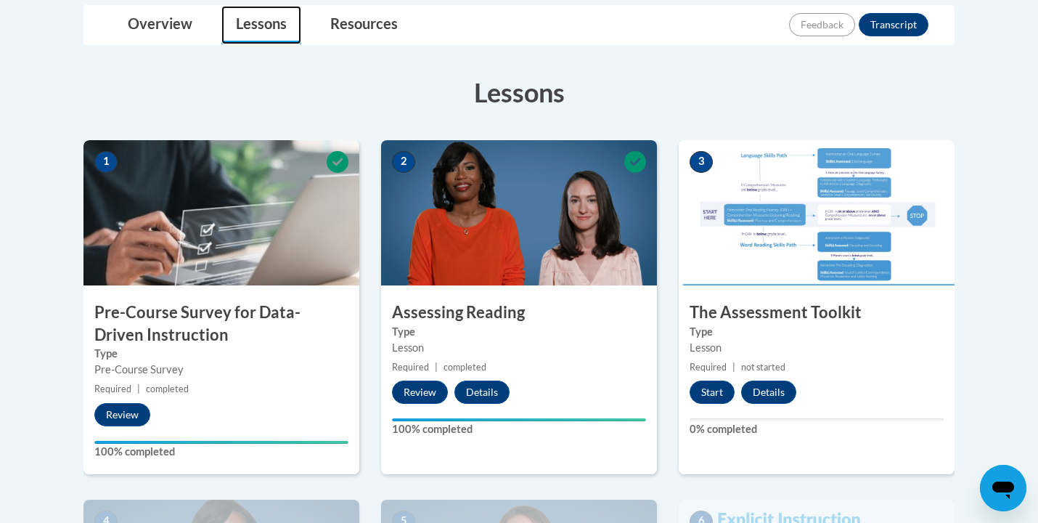
scroll to position [351, 0]
